Goal: Task Accomplishment & Management: Manage account settings

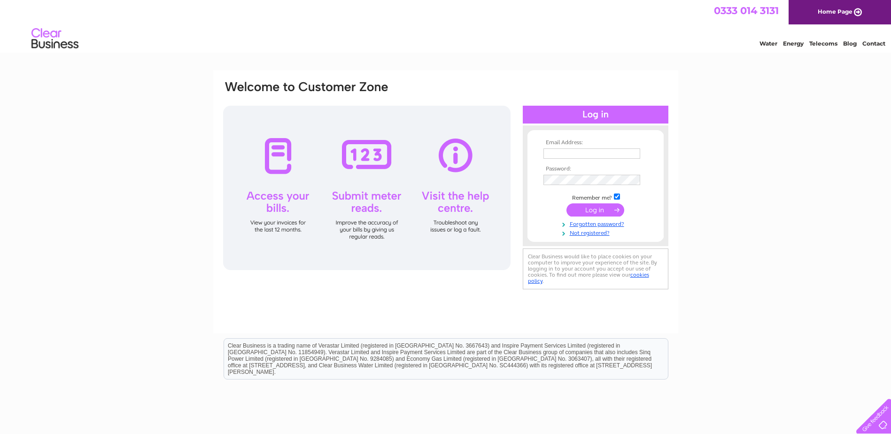
type input "jdonaldson@hlk-ip.com"
click at [589, 208] on input "submit" at bounding box center [596, 209] width 58 height 13
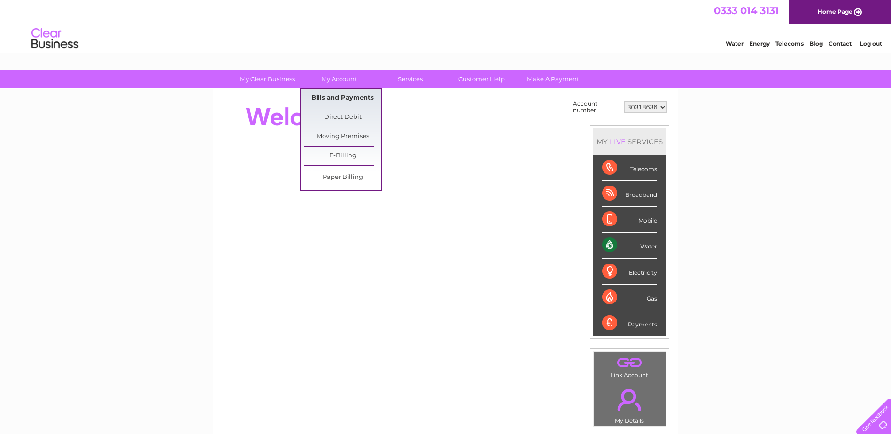
click at [335, 98] on link "Bills and Payments" at bounding box center [343, 98] width 78 height 19
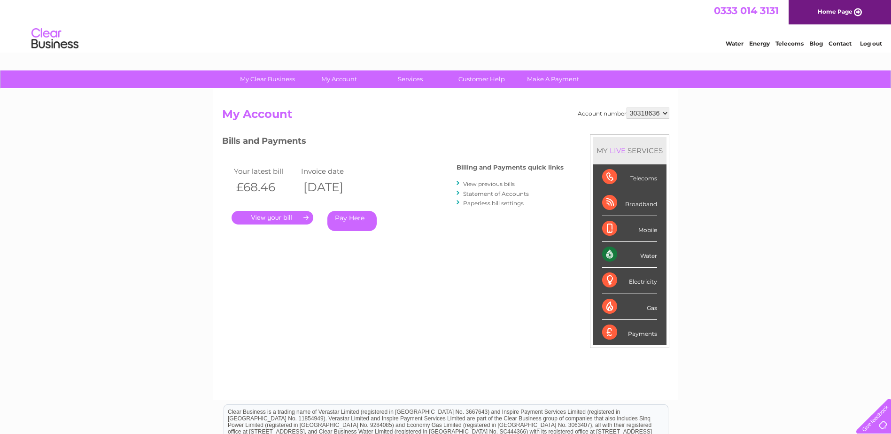
click at [280, 215] on link "." at bounding box center [273, 218] width 82 height 14
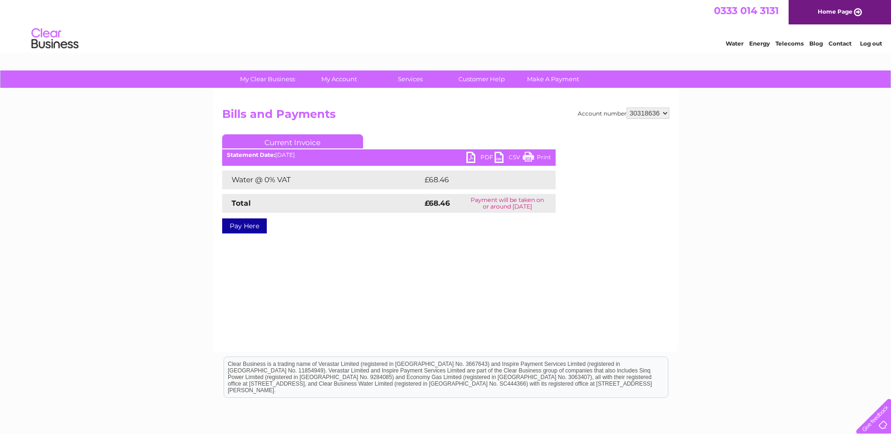
click at [484, 156] on link "PDF" at bounding box center [481, 159] width 28 height 14
drag, startPoint x: 870, startPoint y: 41, endPoint x: 859, endPoint y: 33, distance: 13.4
click at [870, 41] on link "Log out" at bounding box center [871, 43] width 22 height 7
